Goal: Share content: Share content

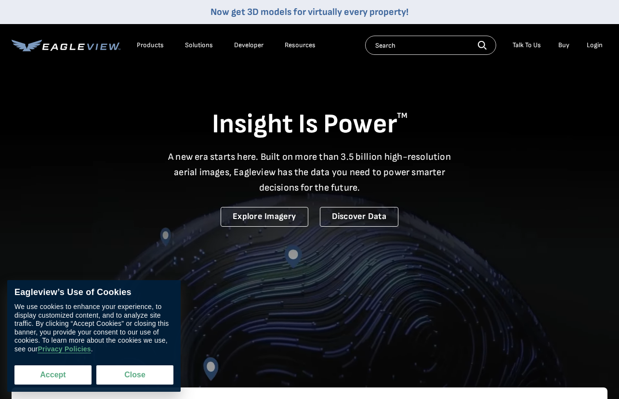
click at [62, 377] on button "Accept" at bounding box center [52, 375] width 77 height 19
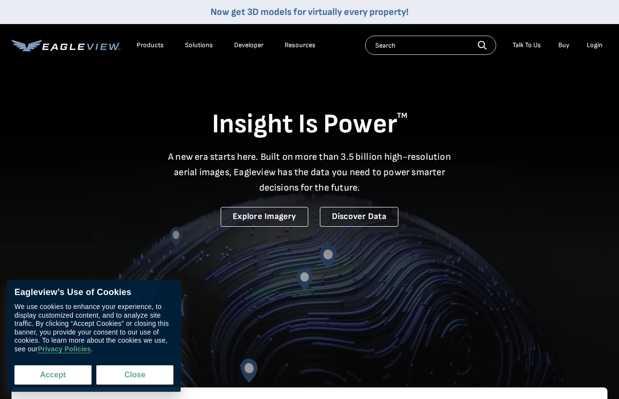
checkbox input "true"
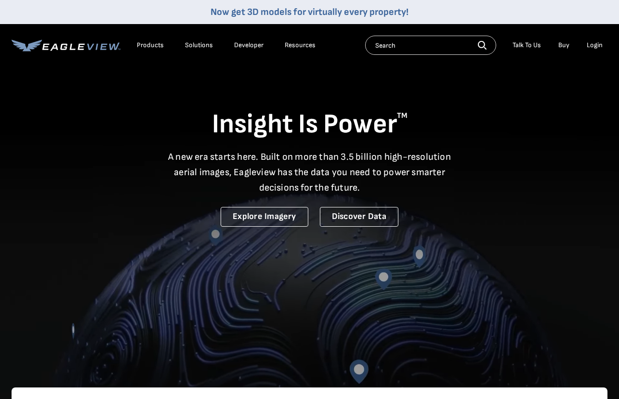
click at [599, 47] on div "Login" at bounding box center [595, 45] width 16 height 9
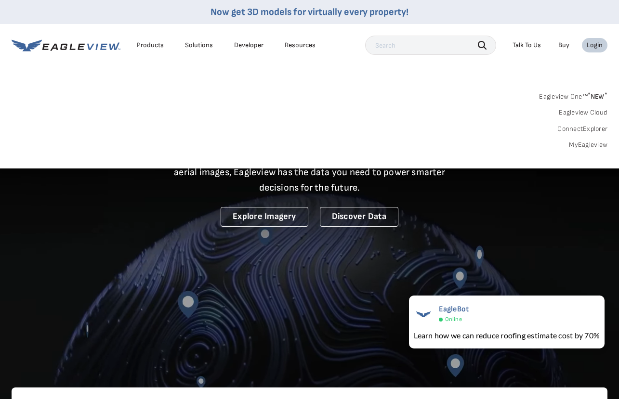
click at [594, 44] on div "Login" at bounding box center [595, 45] width 16 height 9
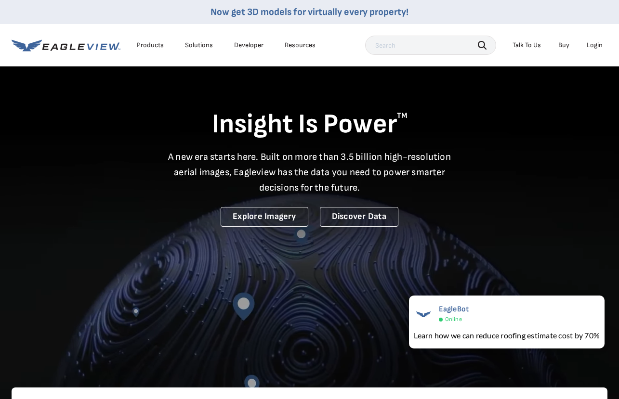
click at [593, 45] on div "Login" at bounding box center [595, 45] width 16 height 9
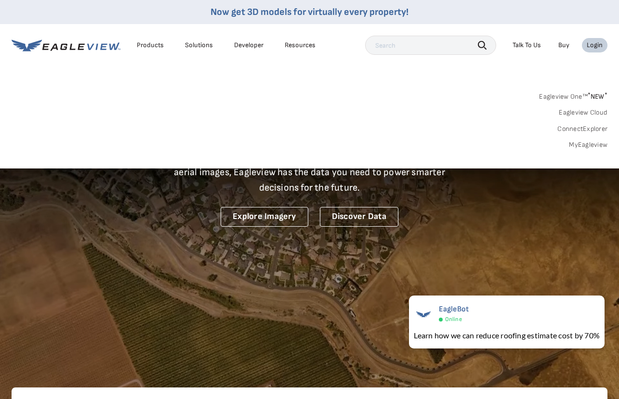
click at [596, 146] on link "MyEagleview" at bounding box center [588, 145] width 39 height 9
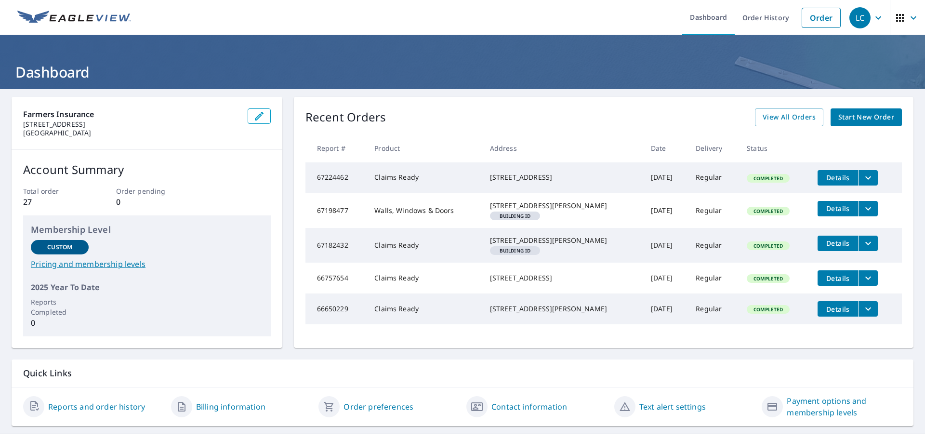
click at [866, 179] on icon "filesDropdownBtn-67224462" at bounding box center [869, 178] width 12 height 12
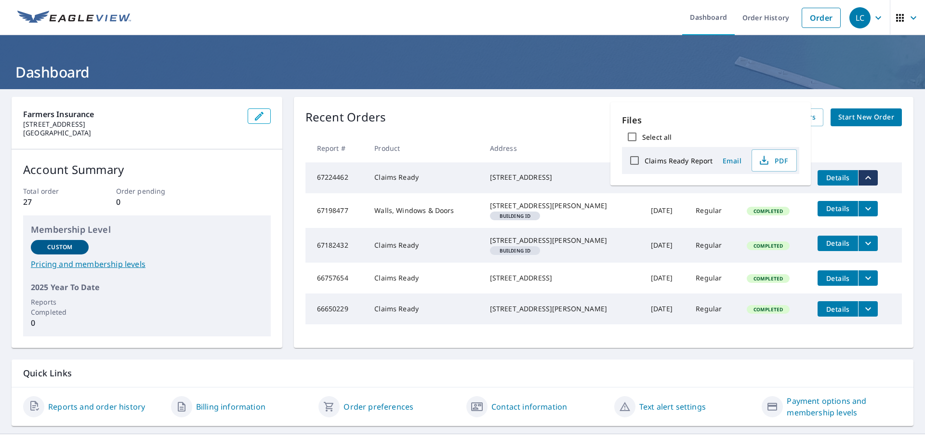
click at [406, 181] on td "Claims Ready" at bounding box center [424, 177] width 115 height 31
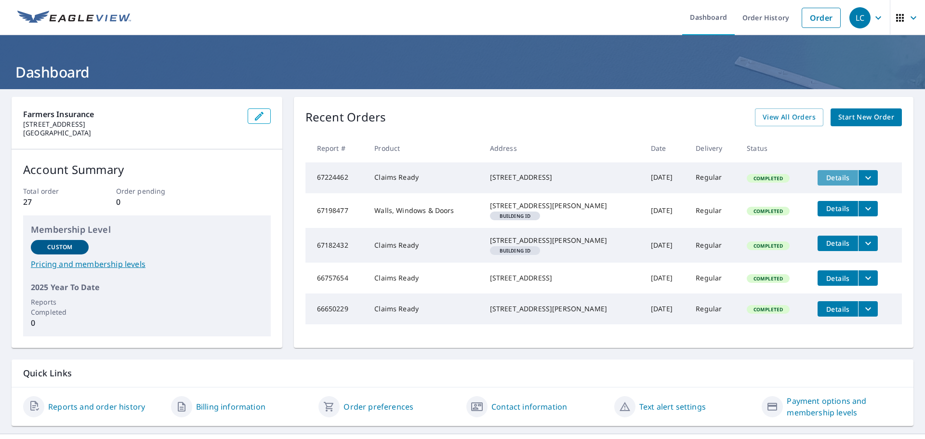
click at [823, 179] on span "Details" at bounding box center [837, 177] width 29 height 9
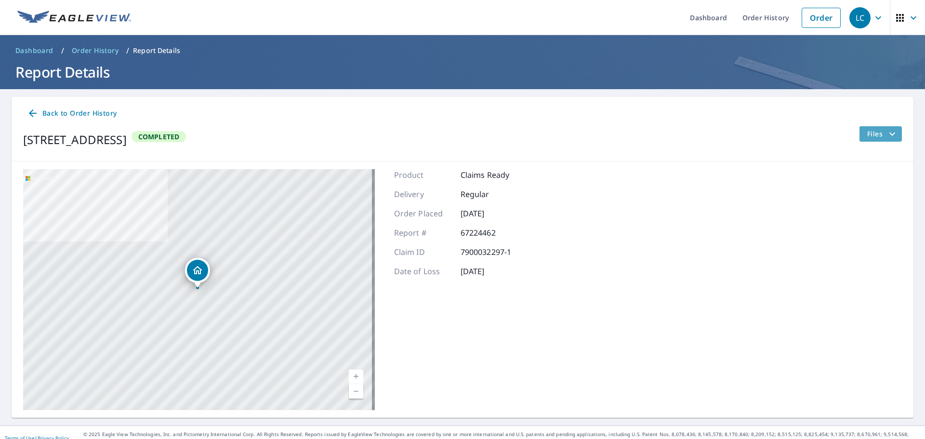
click at [867, 138] on span "Files" at bounding box center [882, 134] width 31 height 12
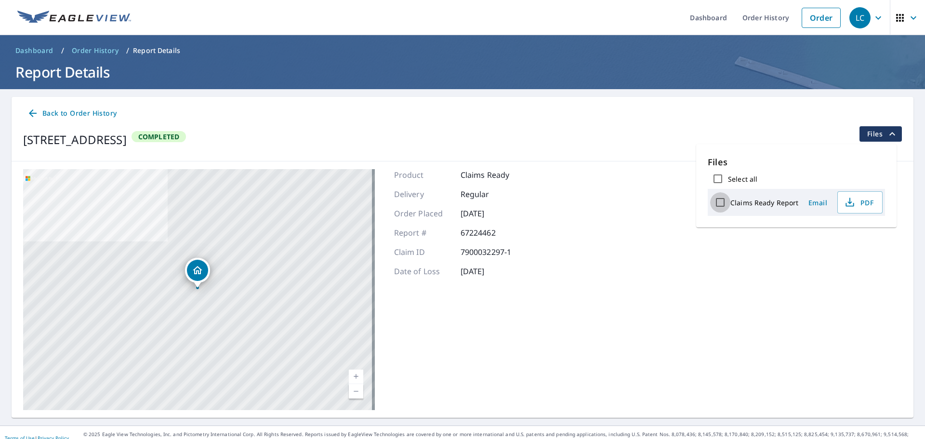
click at [723, 202] on input "Claims Ready Report" at bounding box center [720, 202] width 20 height 20
checkbox input "true"
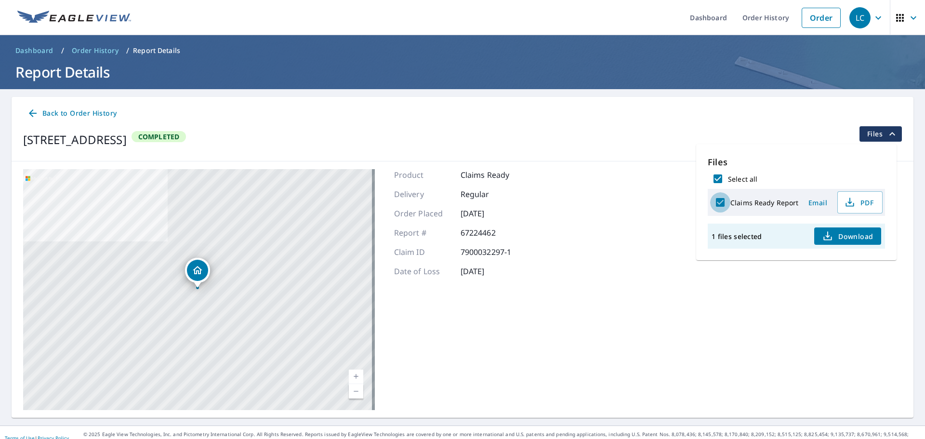
click at [723, 202] on input "Claims Ready Report" at bounding box center [720, 202] width 20 height 20
checkbox input "false"
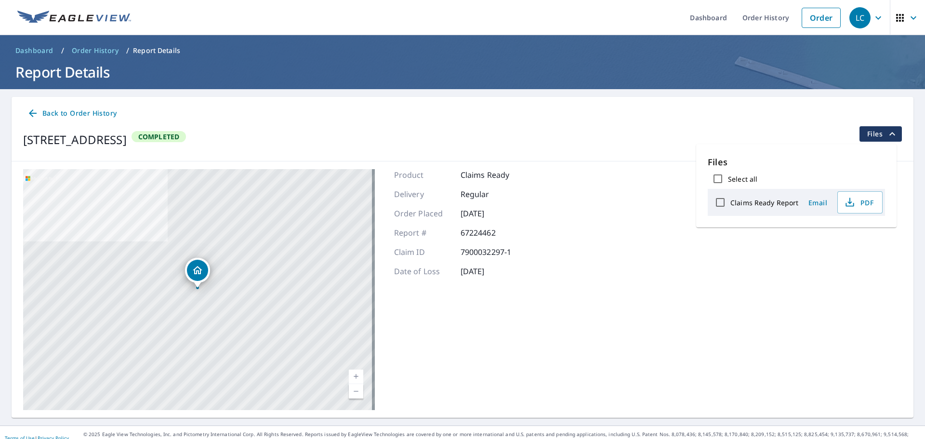
click at [68, 109] on span "Back to Order History" at bounding box center [72, 113] width 90 height 12
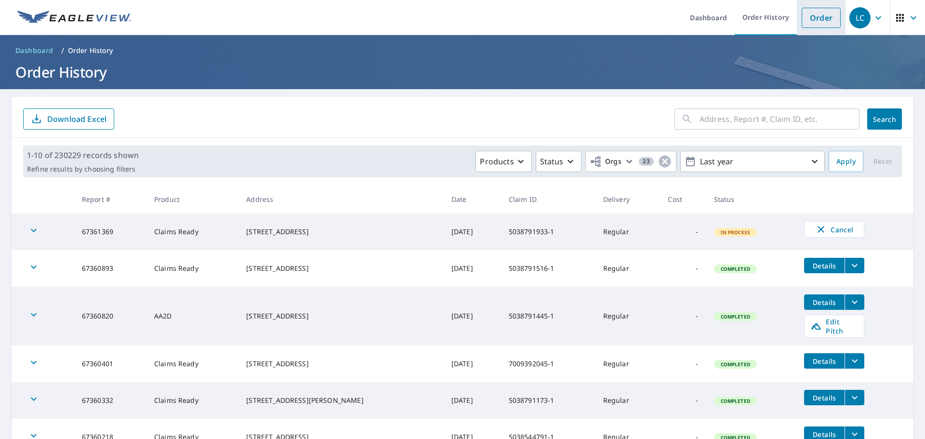
click at [806, 18] on link "Order" at bounding box center [821, 18] width 39 height 20
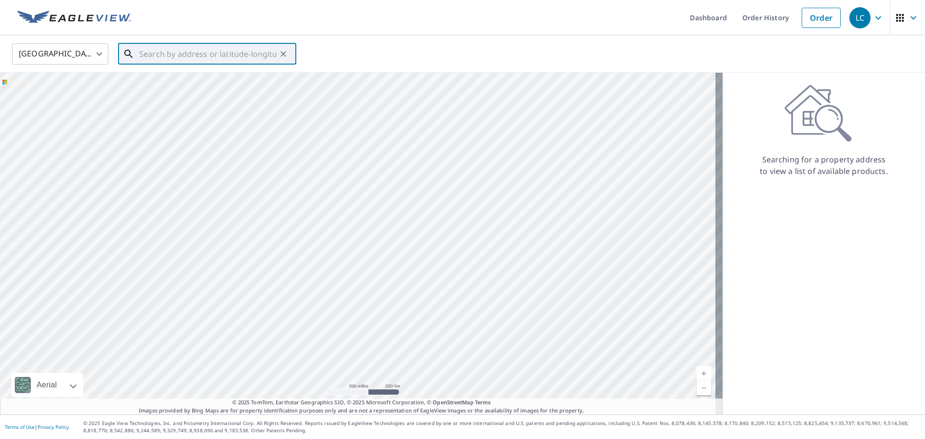
paste input "[STREET_ADDRESS][PERSON_NAME]"
click at [194, 84] on span "[STREET_ADDRESS][PERSON_NAME]" at bounding box center [212, 82] width 151 height 12
type input "[STREET_ADDRESS][PERSON_NAME]"
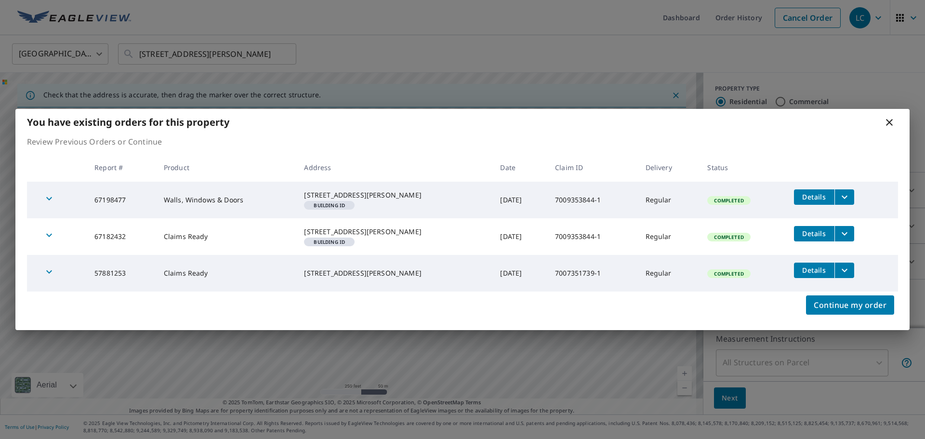
click at [51, 200] on icon "button" at bounding box center [49, 199] width 12 height 12
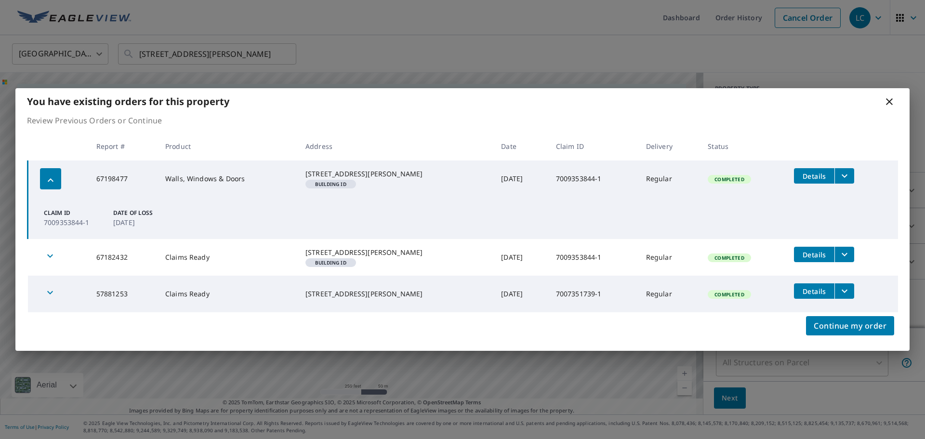
click at [812, 172] on span "Details" at bounding box center [814, 176] width 29 height 9
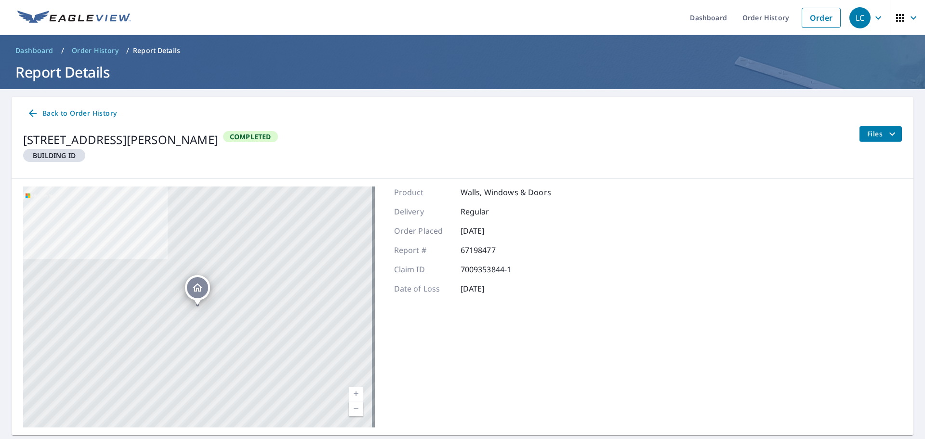
click at [889, 137] on icon "filesDropdownBtn-67198477" at bounding box center [893, 134] width 12 height 12
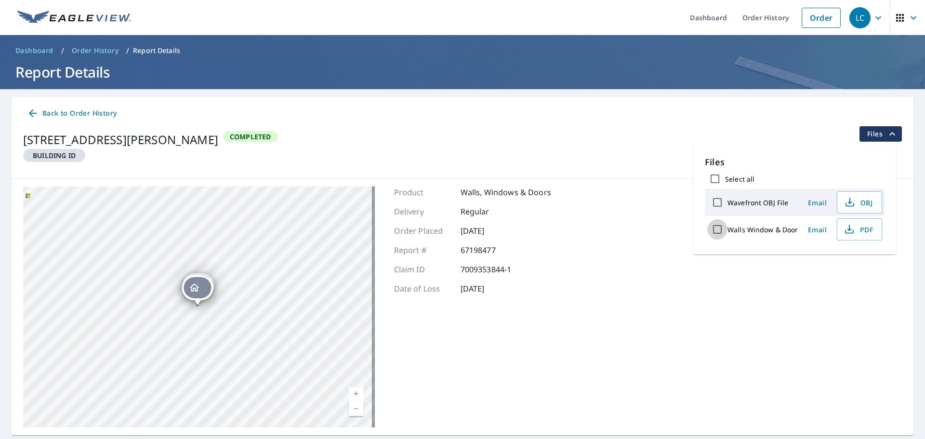
click at [717, 229] on input "Walls Window & Door" at bounding box center [717, 229] width 20 height 20
checkbox input "true"
click at [847, 260] on span "Download" at bounding box center [847, 263] width 51 height 12
click at [718, 205] on input "Wavefront OBJ File" at bounding box center [717, 202] width 20 height 20
checkbox input "true"
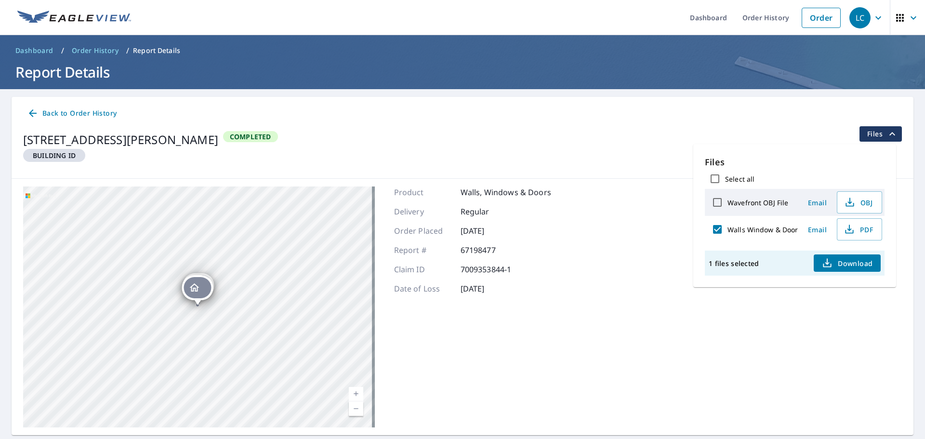
checkbox input "true"
click at [832, 265] on icon "button" at bounding box center [828, 263] width 12 height 12
click at [54, 113] on span "Back to Order History" at bounding box center [72, 113] width 90 height 12
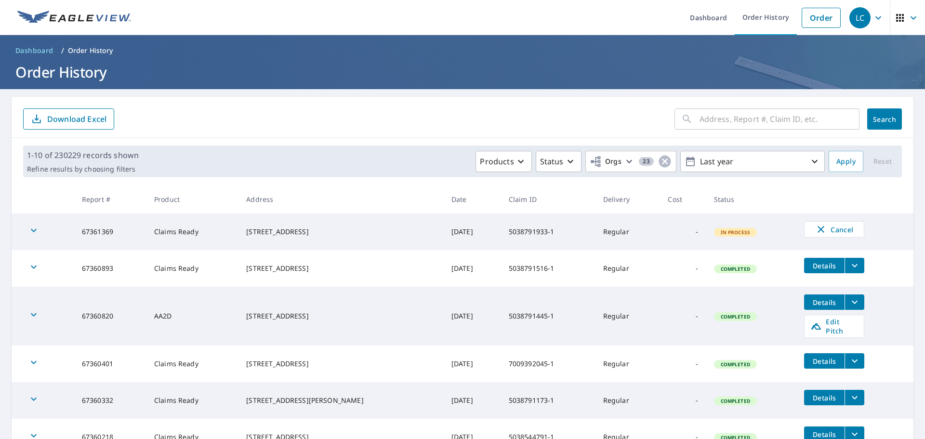
click at [700, 121] on input "text" at bounding box center [780, 119] width 160 height 27
type input "7009353844-1"
click at [875, 123] on span "Search" at bounding box center [884, 119] width 19 height 9
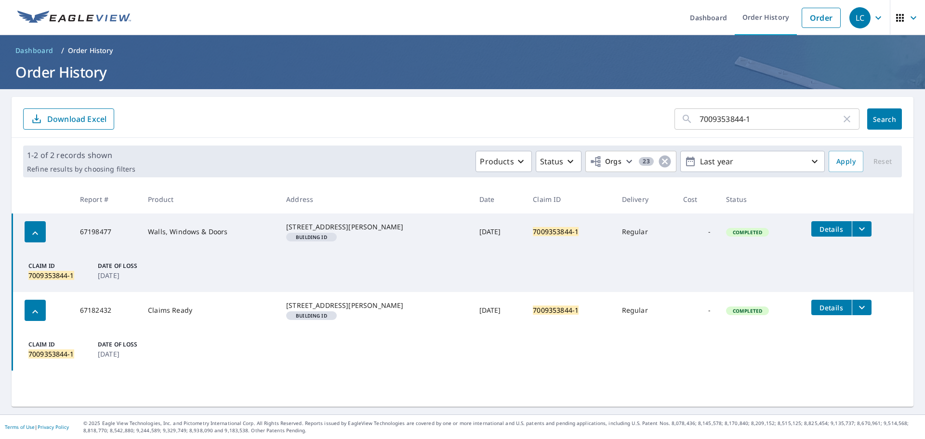
click at [31, 236] on icon "button" at bounding box center [35, 233] width 12 height 12
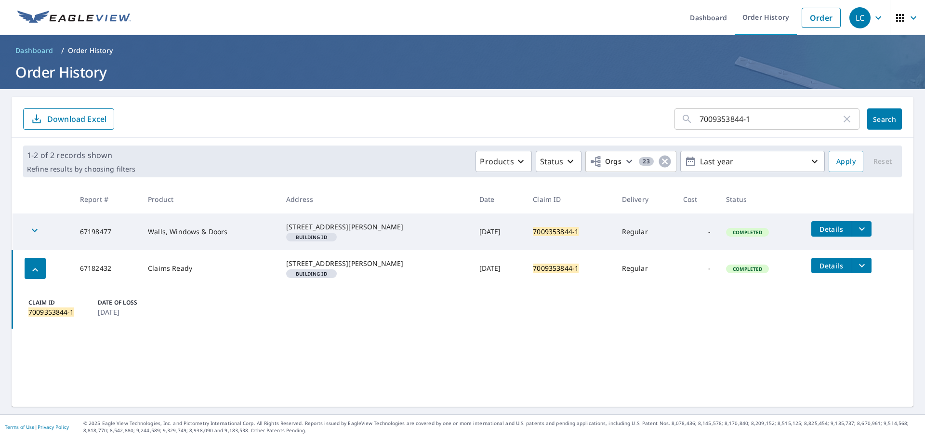
click at [31, 236] on icon "button" at bounding box center [35, 231] width 12 height 12
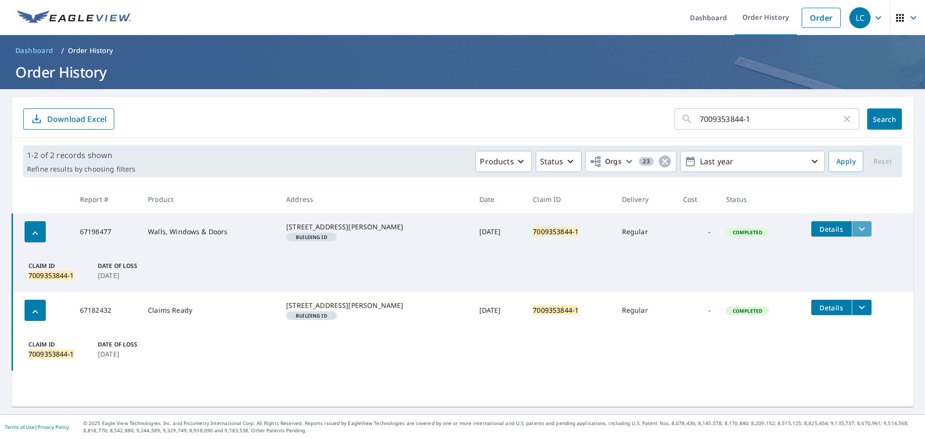
click at [852, 230] on button "filesDropdownBtn-67198477" at bounding box center [862, 228] width 20 height 15
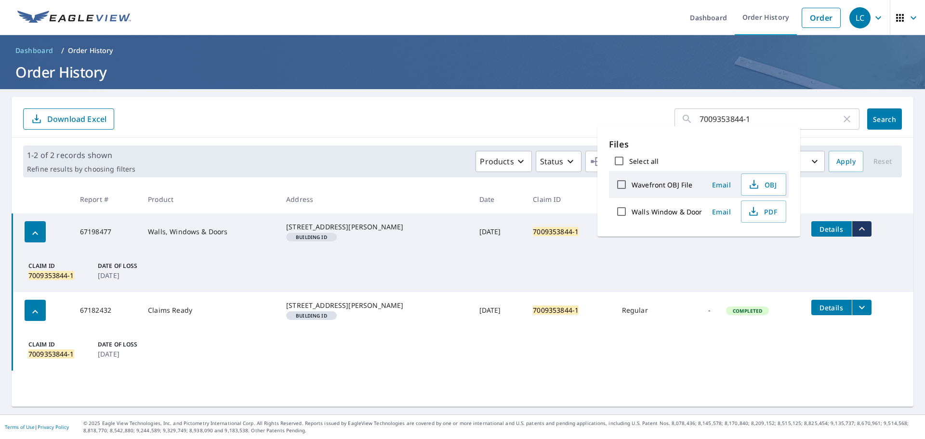
click at [830, 231] on span "Details" at bounding box center [831, 229] width 29 height 9
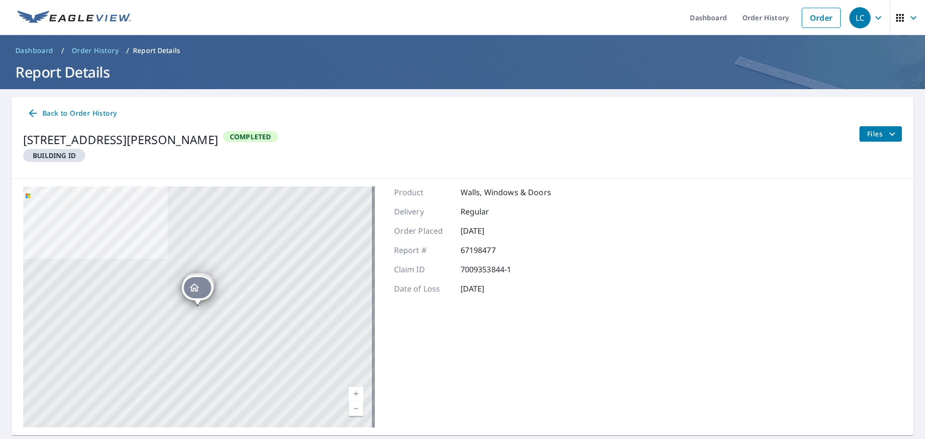
click at [870, 132] on span "Files" at bounding box center [882, 134] width 31 height 12
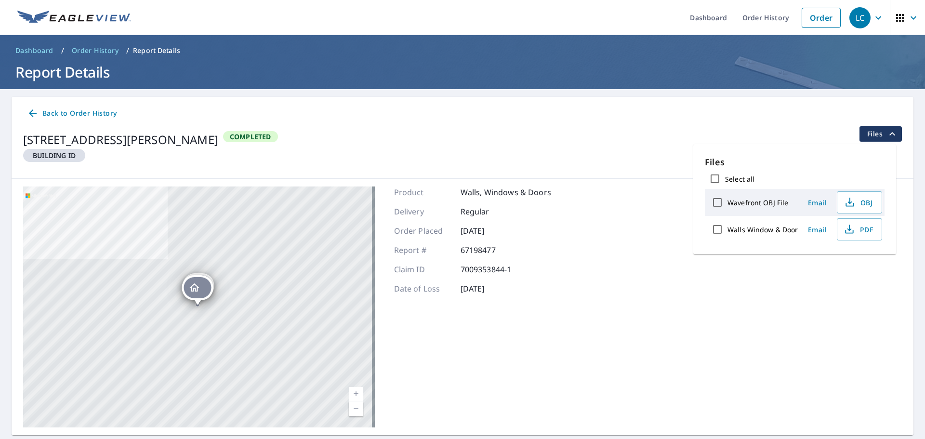
click at [825, 202] on span "Email" at bounding box center [817, 202] width 23 height 9
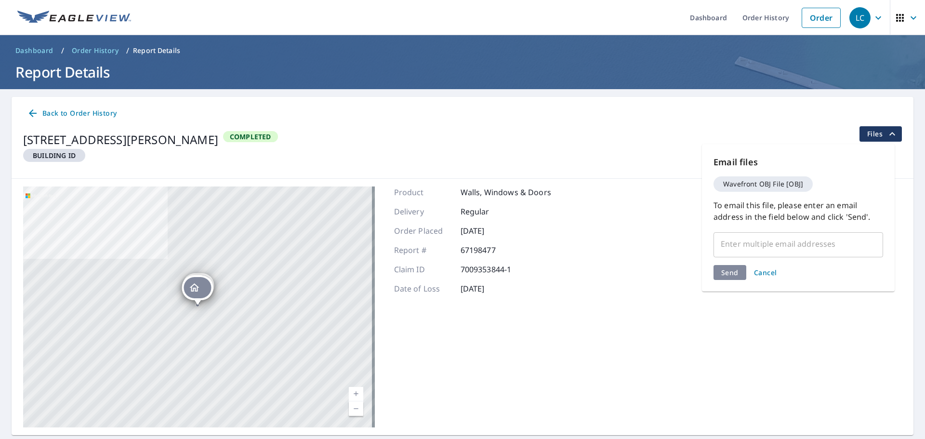
click at [790, 246] on input "text" at bounding box center [791, 244] width 146 height 18
type input "l"
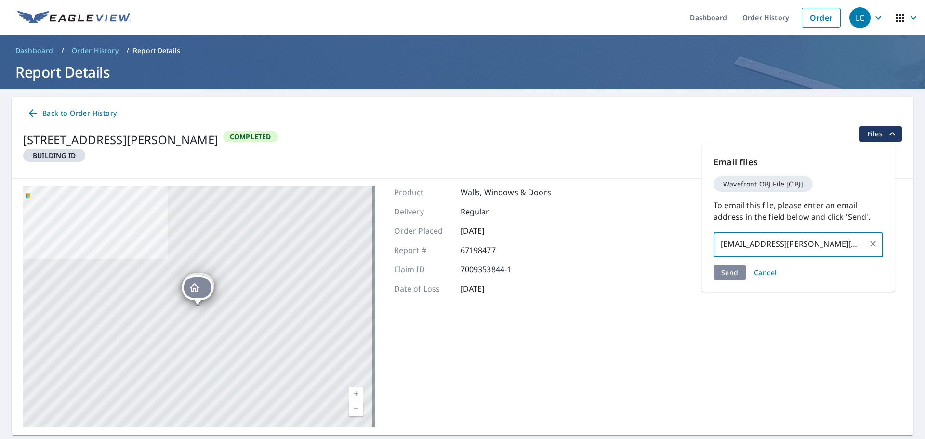
type input "[EMAIL_ADDRESS][PERSON_NAME][DOMAIN_NAME]"
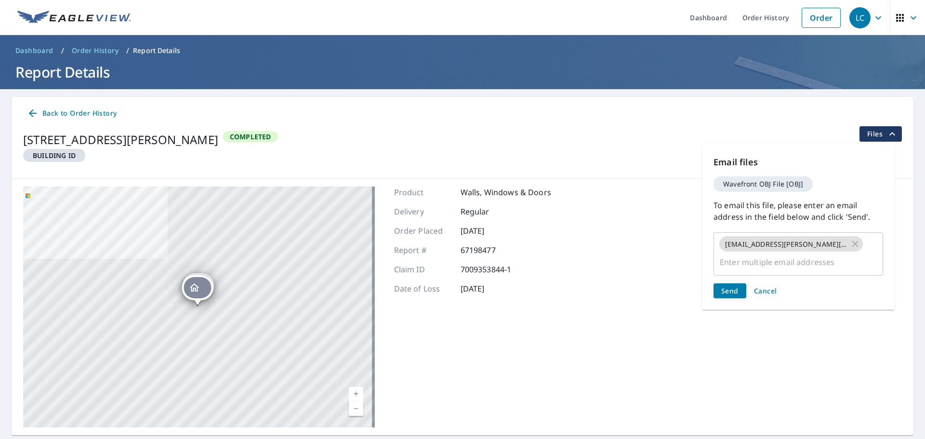
click at [731, 279] on div "Email files Wavefront OBJ File [OBJ] To email this file, please enter an email …" at bounding box center [798, 227] width 193 height 166
click at [729, 289] on span "Send" at bounding box center [729, 290] width 17 height 9
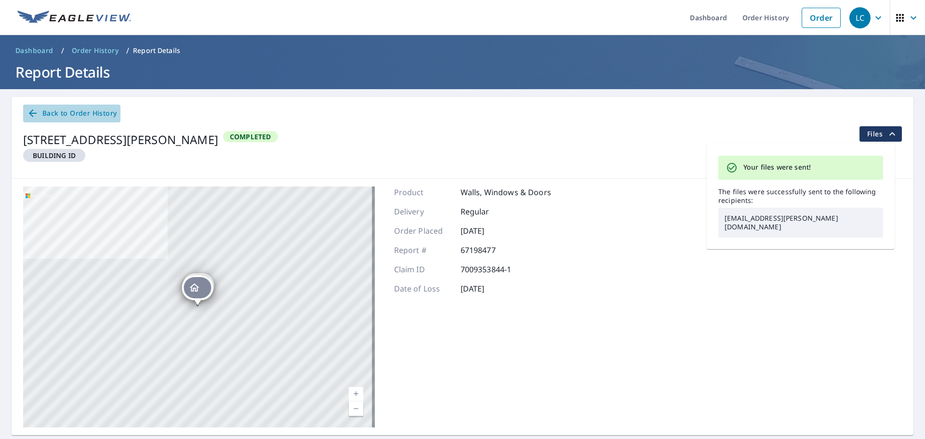
click at [82, 118] on span "Back to Order History" at bounding box center [72, 113] width 90 height 12
